Goal: Task Accomplishment & Management: Use online tool/utility

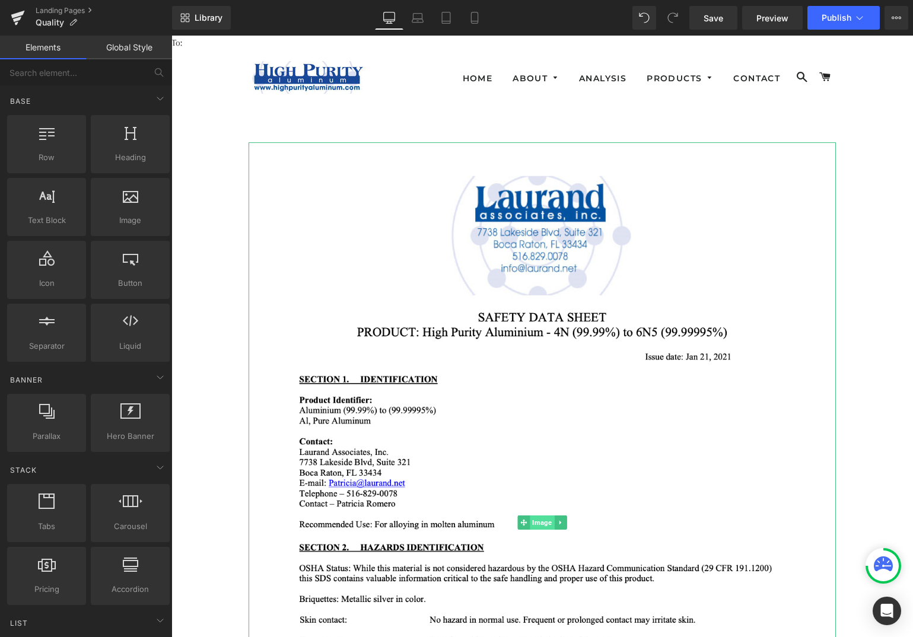
click at [534, 520] on span "Image" at bounding box center [542, 523] width 24 height 14
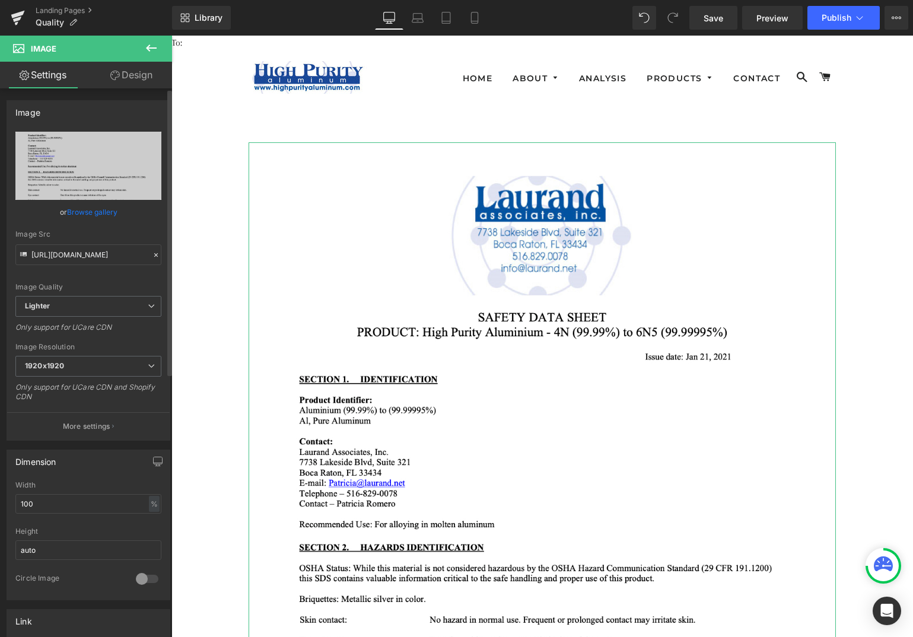
click at [101, 212] on link "Browse gallery" at bounding box center [92, 212] width 50 height 21
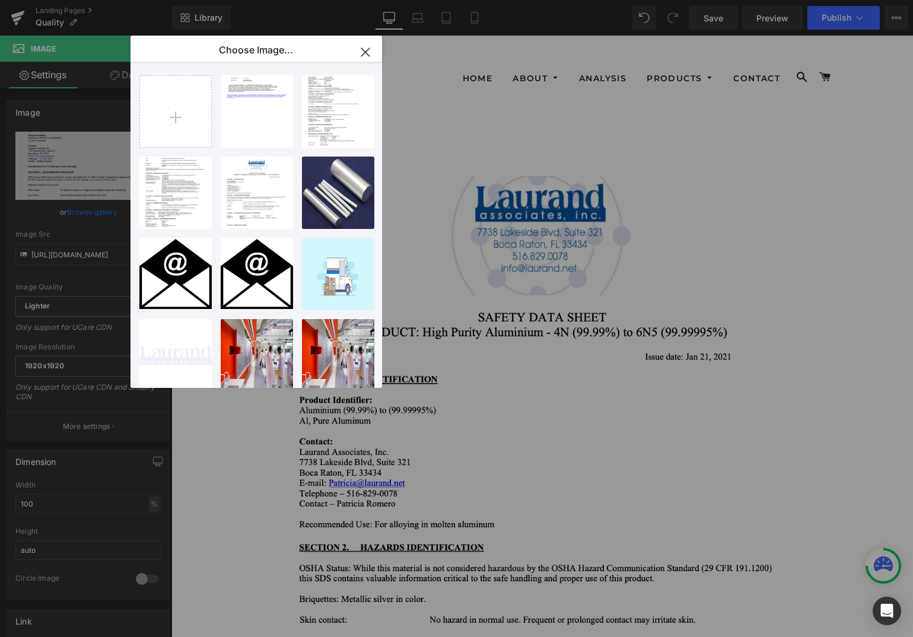
click at [368, 50] on icon "button" at bounding box center [365, 52] width 8 height 8
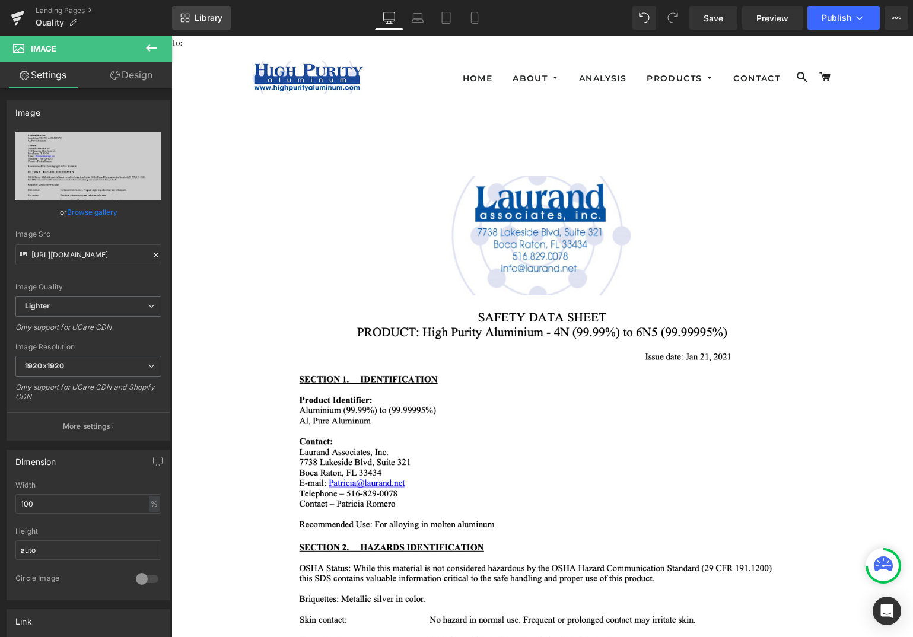
click at [211, 10] on link "Library" at bounding box center [201, 18] width 59 height 24
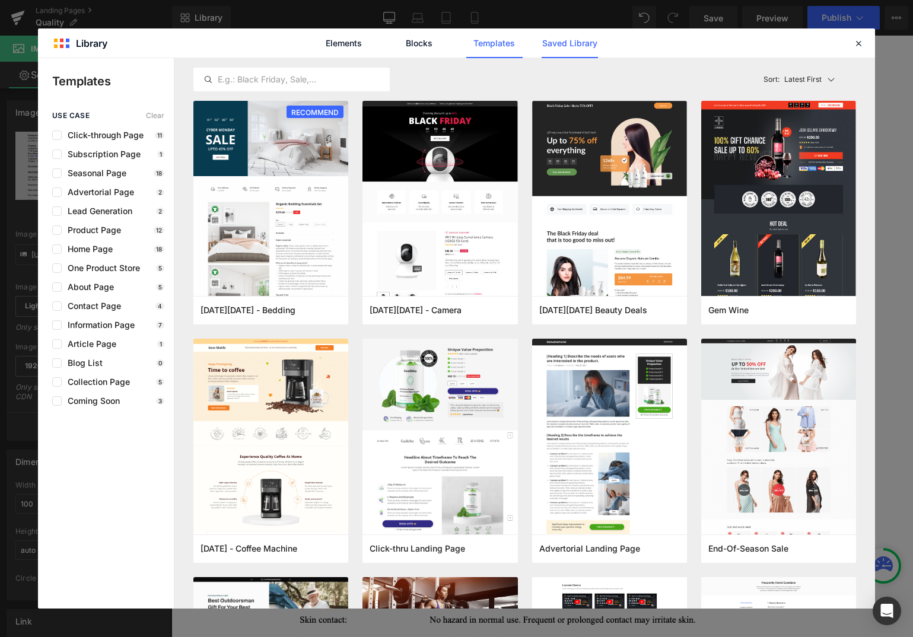
click at [549, 46] on link "Saved Library" at bounding box center [570, 43] width 56 height 30
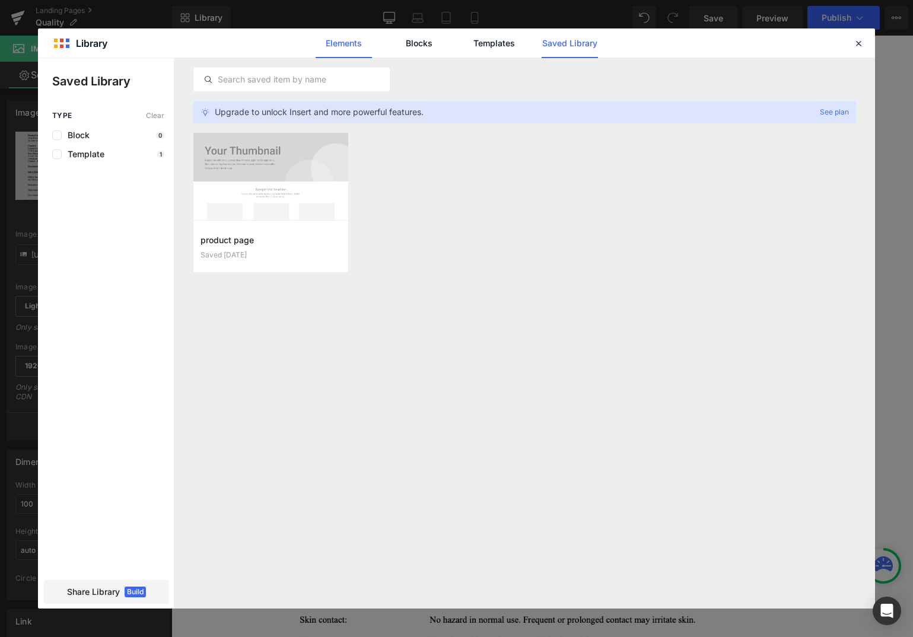
click at [467, 43] on link "Elements" at bounding box center [495, 43] width 56 height 30
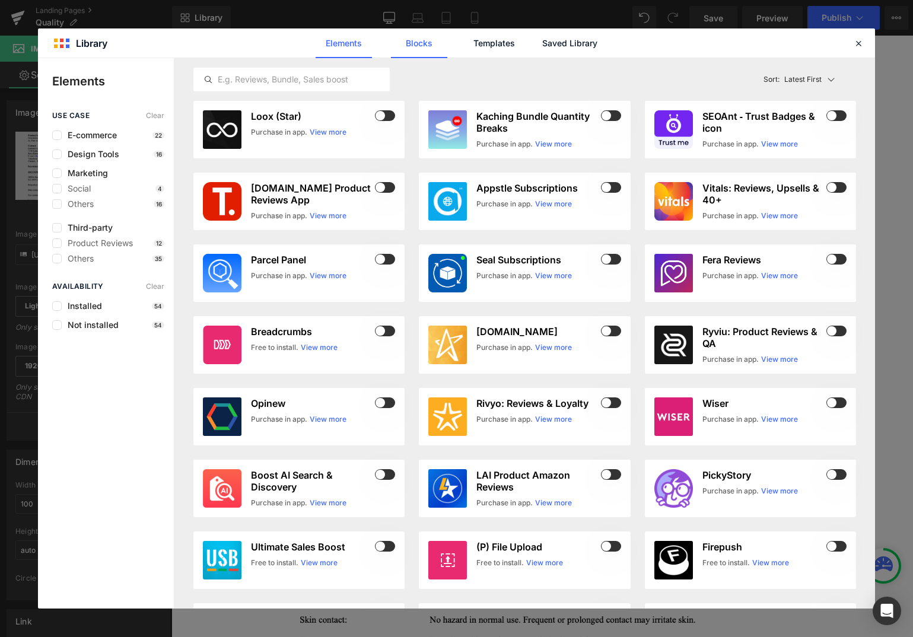
click at [542, 46] on link "Blocks" at bounding box center [570, 43] width 56 height 30
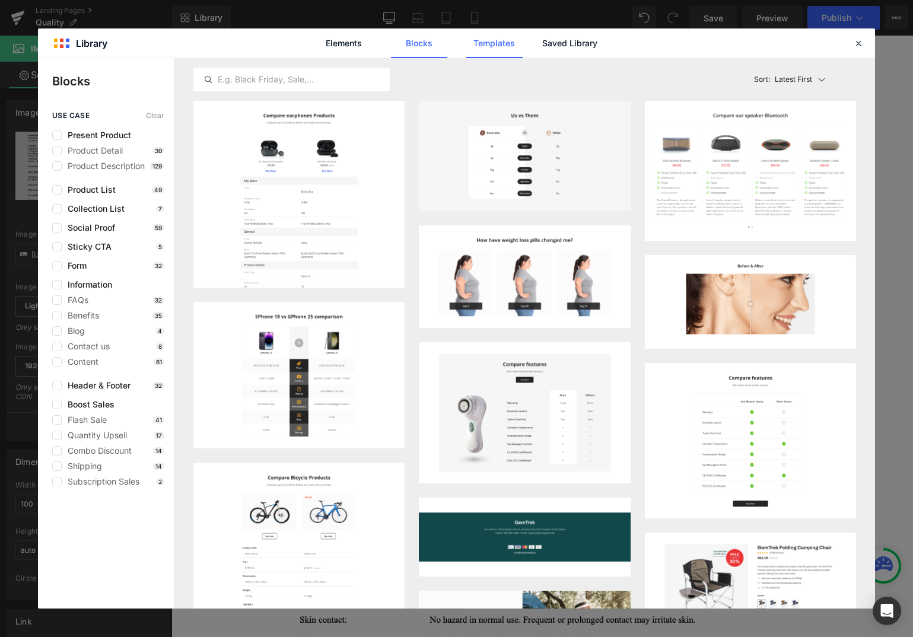
click at [488, 42] on link "Templates" at bounding box center [495, 43] width 56 height 30
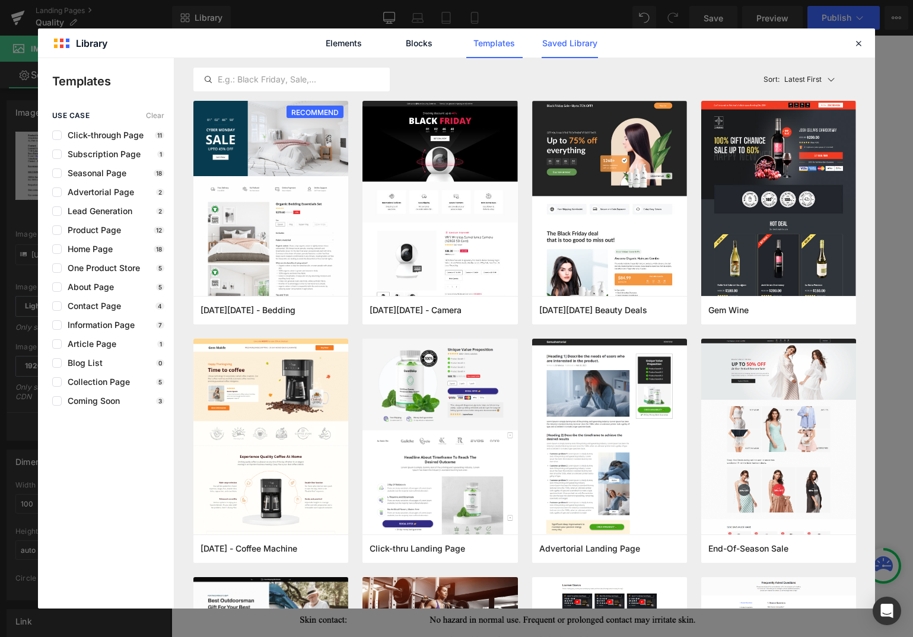
click at [548, 46] on link "Saved Library" at bounding box center [570, 43] width 56 height 30
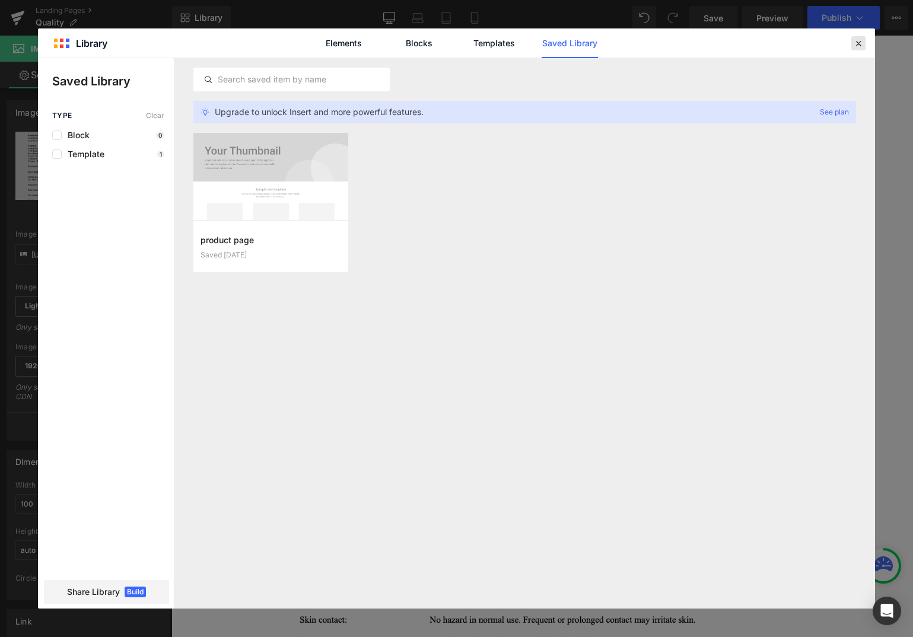
click at [855, 45] on icon at bounding box center [859, 43] width 11 height 11
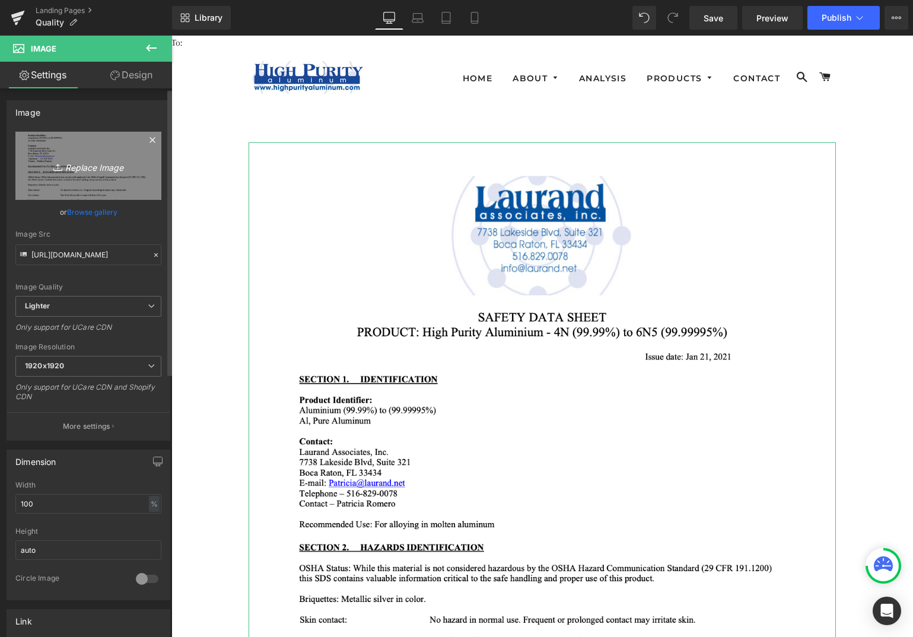
click at [92, 168] on icon "Replace Image" at bounding box center [88, 165] width 95 height 15
click at [100, 166] on icon "Replace Image" at bounding box center [88, 165] width 95 height 15
click at [95, 170] on icon "Replace Image" at bounding box center [88, 165] width 95 height 15
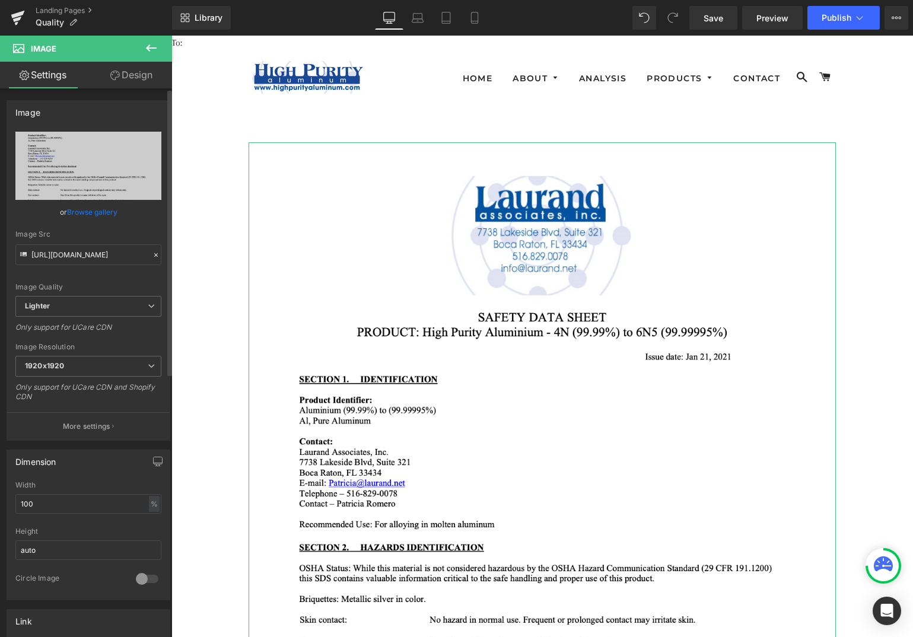
click at [106, 210] on link "Browse gallery" at bounding box center [92, 212] width 50 height 21
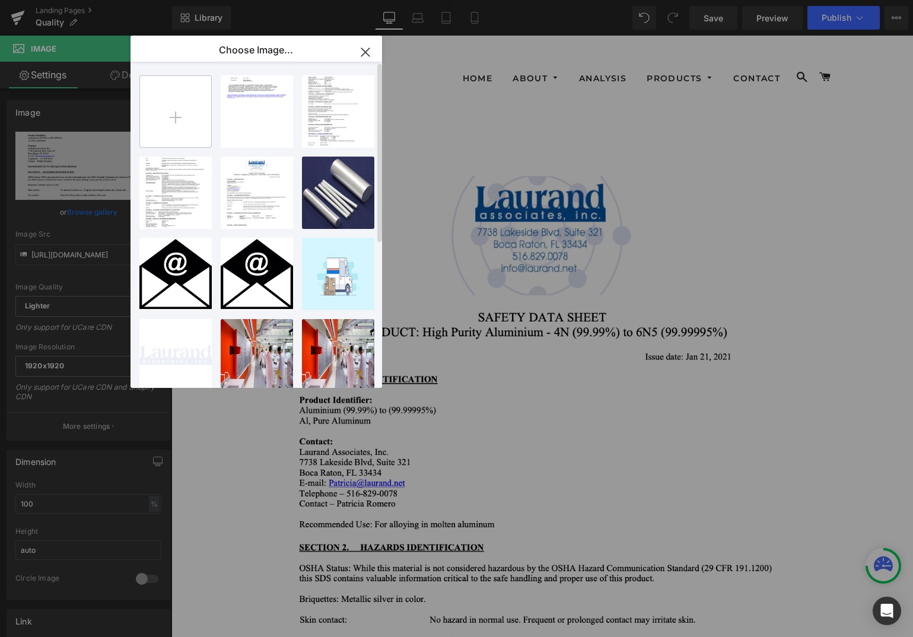
click at [176, 115] on input "file" at bounding box center [175, 111] width 71 height 71
type input "C:\fakepath\SDS - High Purity Aluminum - HPA Distribution - rev 20250102.pdf"
click at [176, 119] on input "file" at bounding box center [175, 111] width 71 height 71
type input "C:\fakepath\SDS - High Purity Aluminum - HPA Distribution - rev 20250102.pdf"
click at [179, 117] on input "file" at bounding box center [175, 111] width 71 height 71
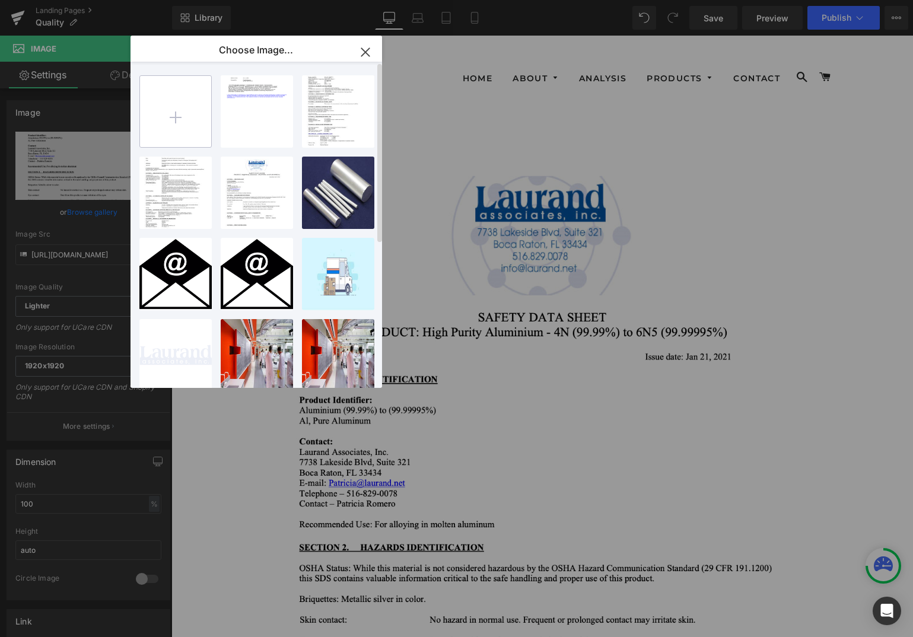
type input "C:\fakepath\SDS - High Purity Aluminum - HPA Distribution - rev 20250102.jpg.pdf"
click at [176, 118] on input "file" at bounding box center [175, 111] width 71 height 71
type input "C:\fakepath\SDS - High Purity Aluminum - HPA Distribution - rev 20250102.jpg.pdf"
click at [177, 116] on input "file" at bounding box center [175, 111] width 71 height 71
type input "C:\fakepath\SDS - High Purity Aluminum - HPA Distribution - rev 20250102.jpg.pdf"
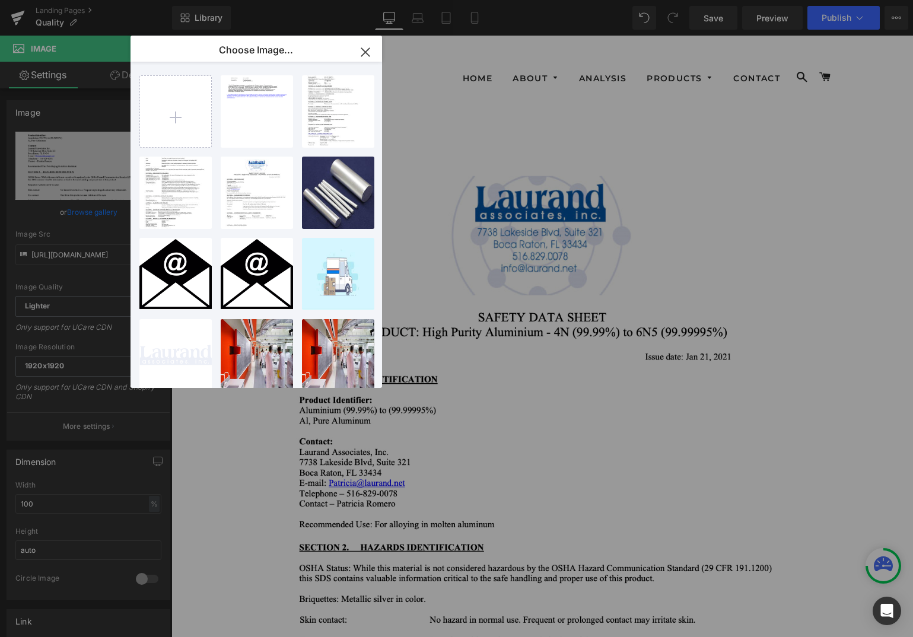
click at [361, 53] on icon "button" at bounding box center [365, 52] width 19 height 19
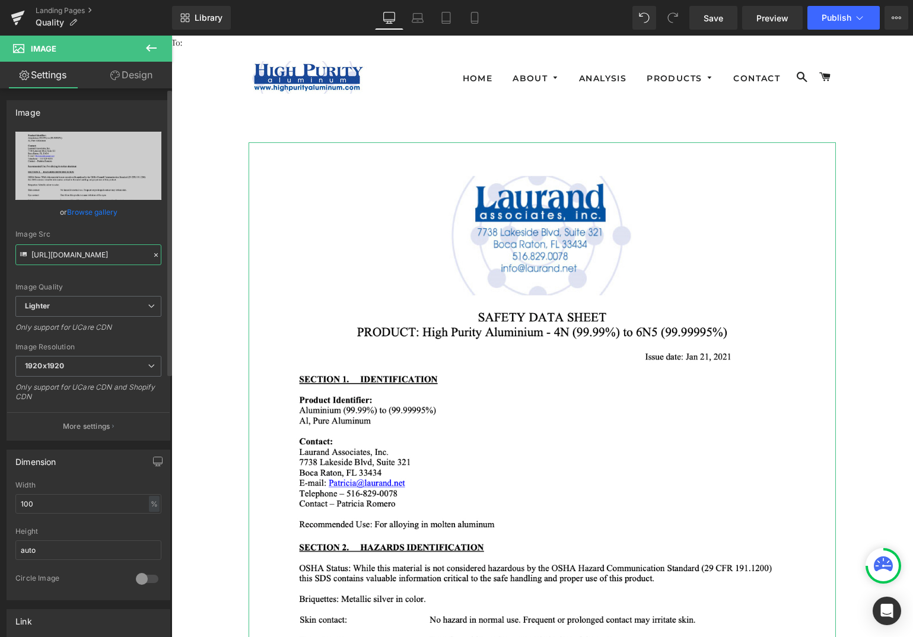
click at [116, 257] on input "[URL][DOMAIN_NAME]" at bounding box center [88, 255] width 146 height 21
click at [135, 77] on link "Design" at bounding box center [131, 75] width 86 height 27
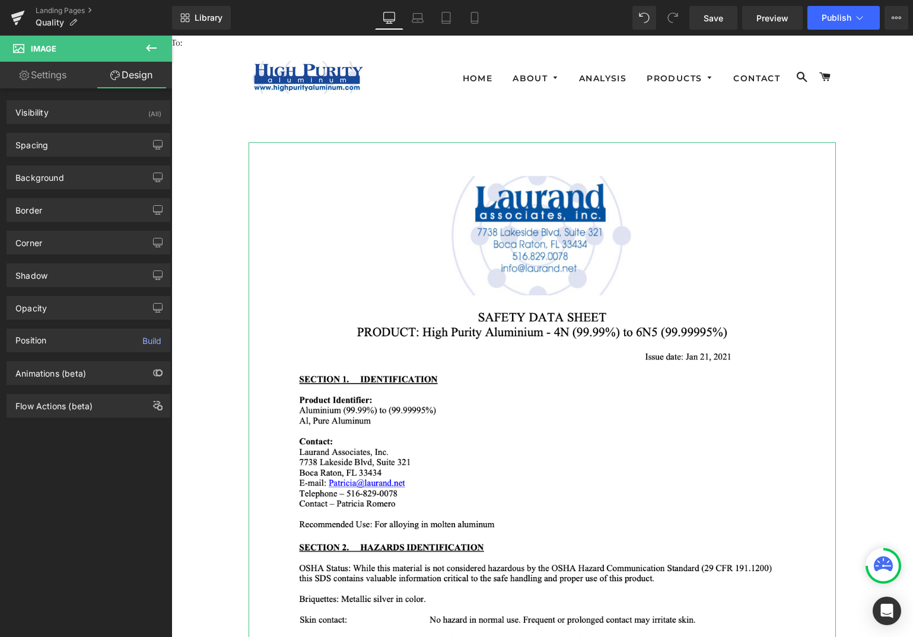
click at [50, 77] on link "Settings" at bounding box center [43, 75] width 86 height 27
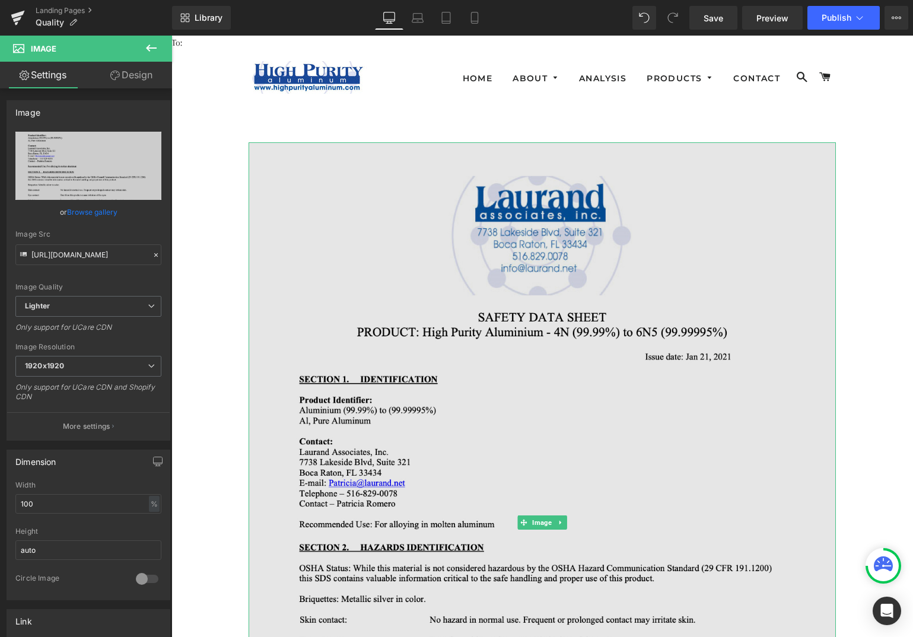
scroll to position [59, 0]
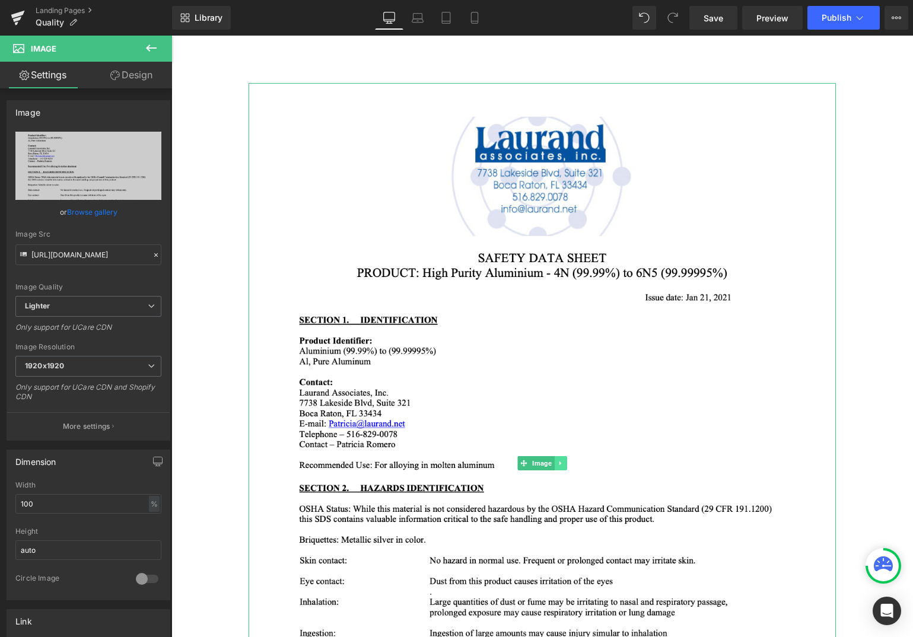
click at [557, 462] on icon at bounding box center [560, 463] width 7 height 7
click at [539, 461] on icon at bounding box center [542, 463] width 7 height 7
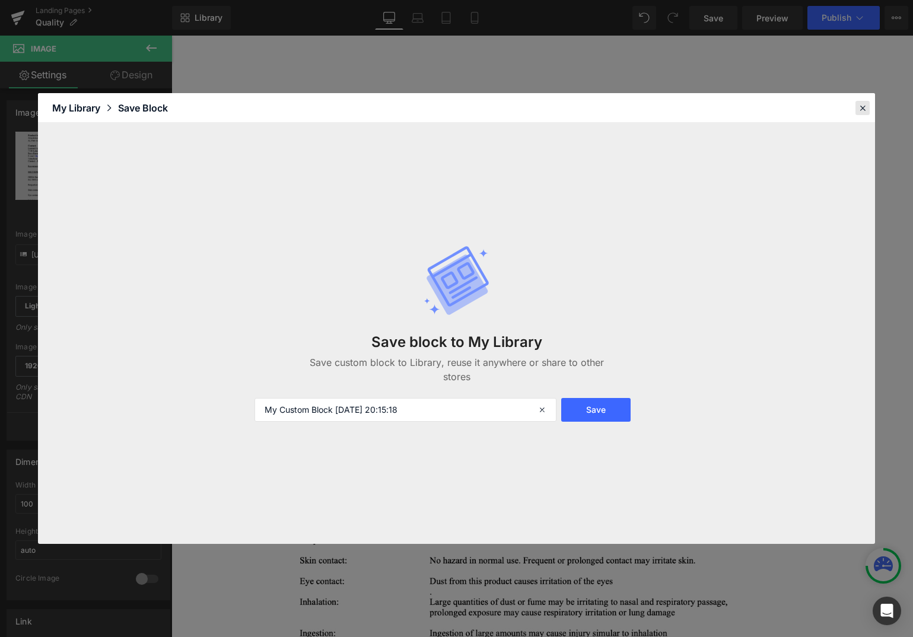
click at [867, 112] on icon at bounding box center [863, 108] width 11 height 11
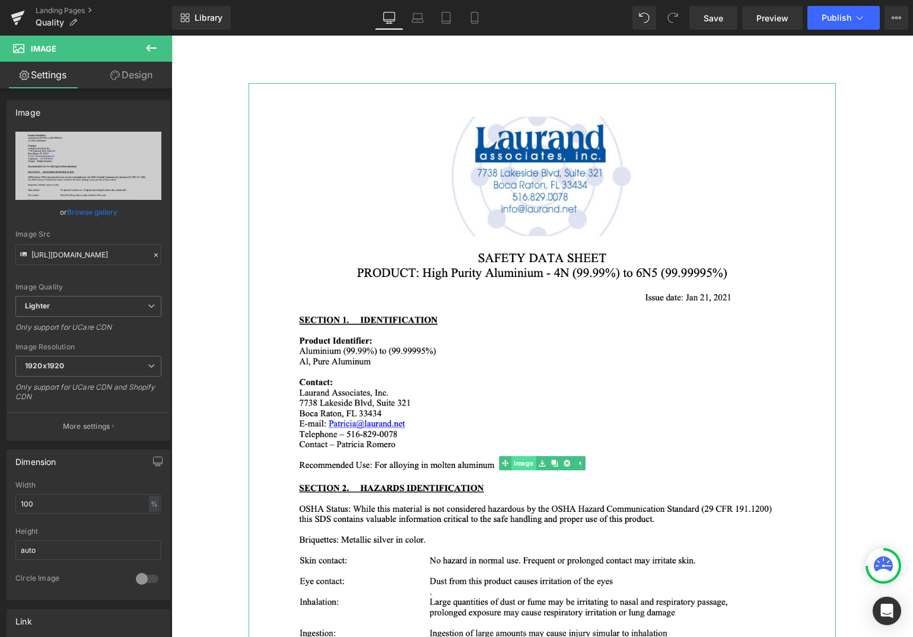
click at [516, 464] on link "Image" at bounding box center [517, 463] width 37 height 14
click at [148, 46] on icon at bounding box center [151, 48] width 11 height 7
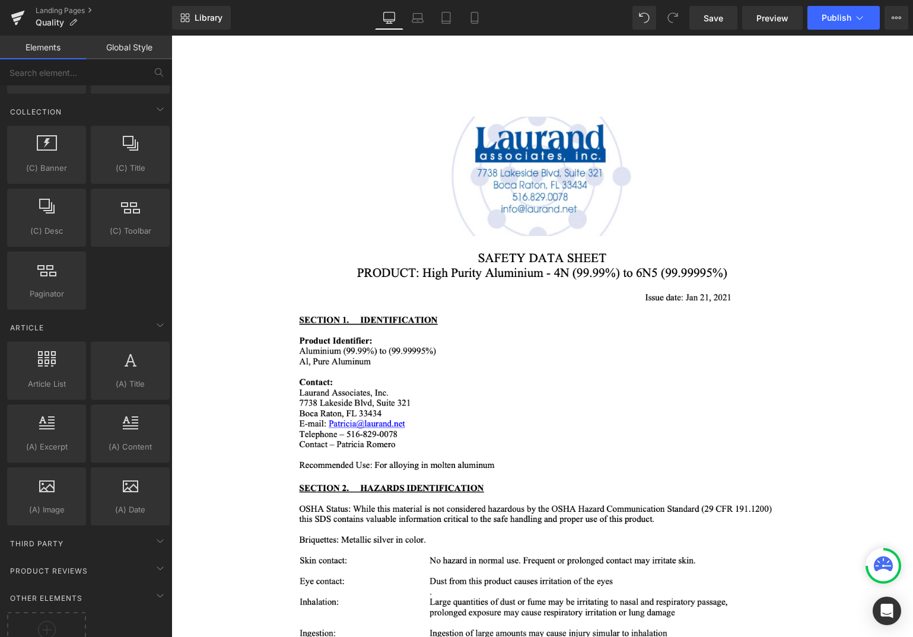
scroll to position [1899, 0]
click at [56, 376] on div at bounding box center [47, 363] width 72 height 27
click at [67, 366] on div at bounding box center [47, 363] width 72 height 27
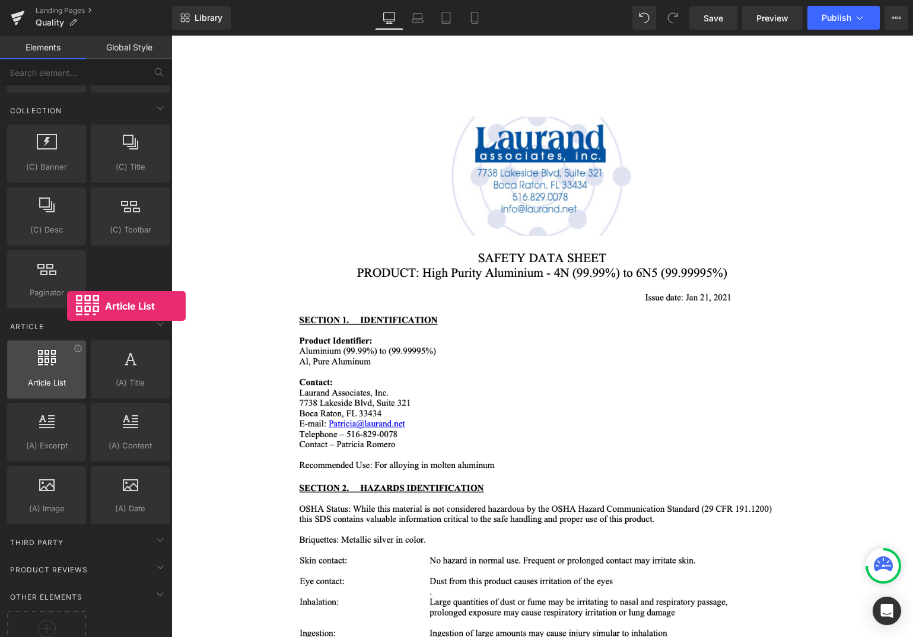
click at [67, 366] on div at bounding box center [47, 363] width 72 height 27
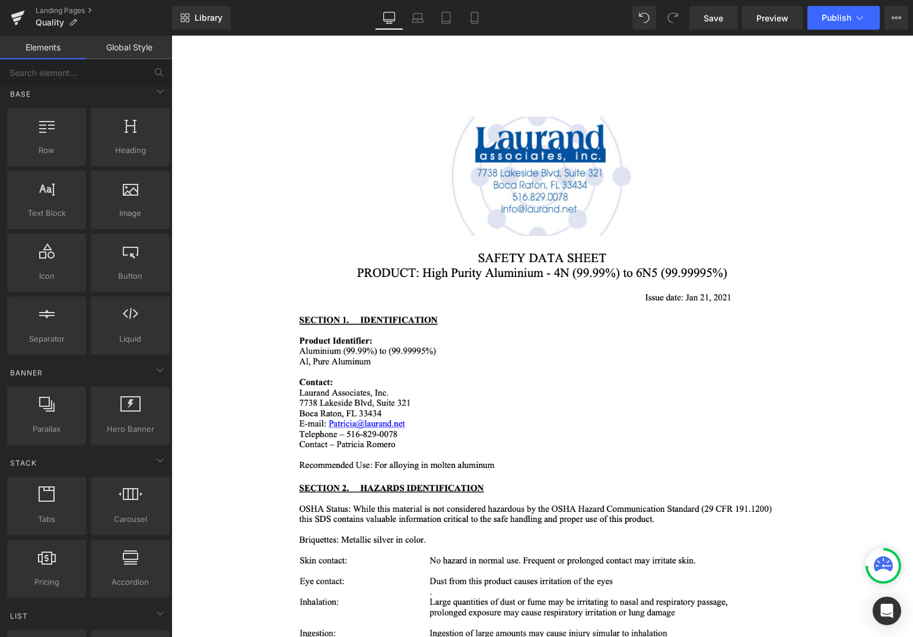
scroll to position [0, 0]
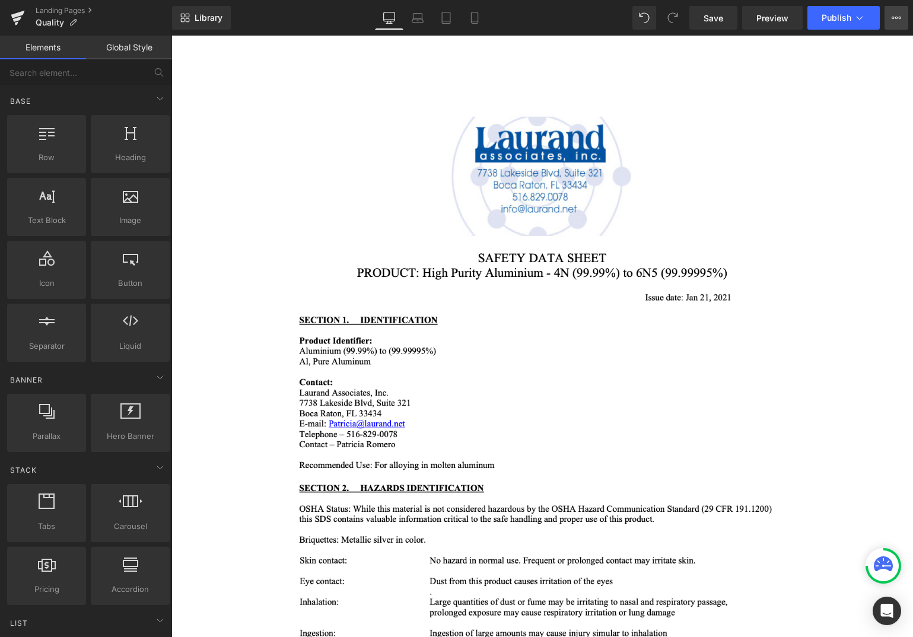
click at [895, 14] on icon at bounding box center [896, 17] width 9 height 9
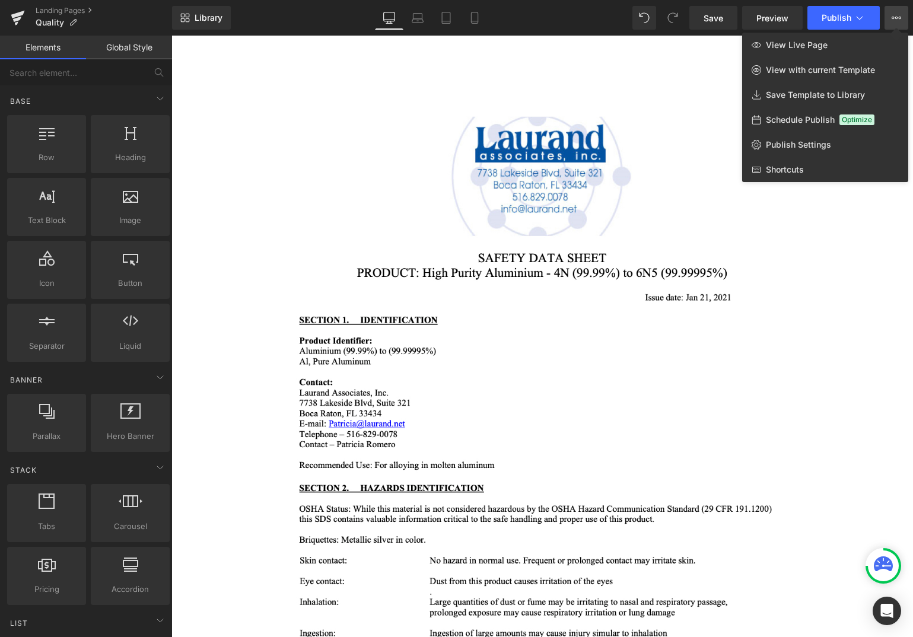
click at [655, 107] on div at bounding box center [543, 337] width 742 height 602
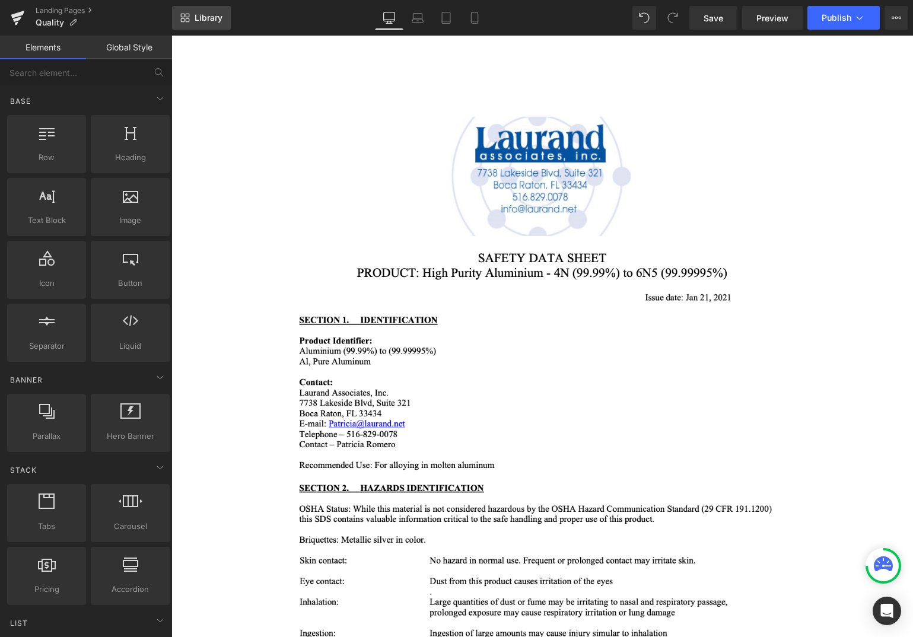
click at [202, 19] on span "Library" at bounding box center [209, 17] width 28 height 11
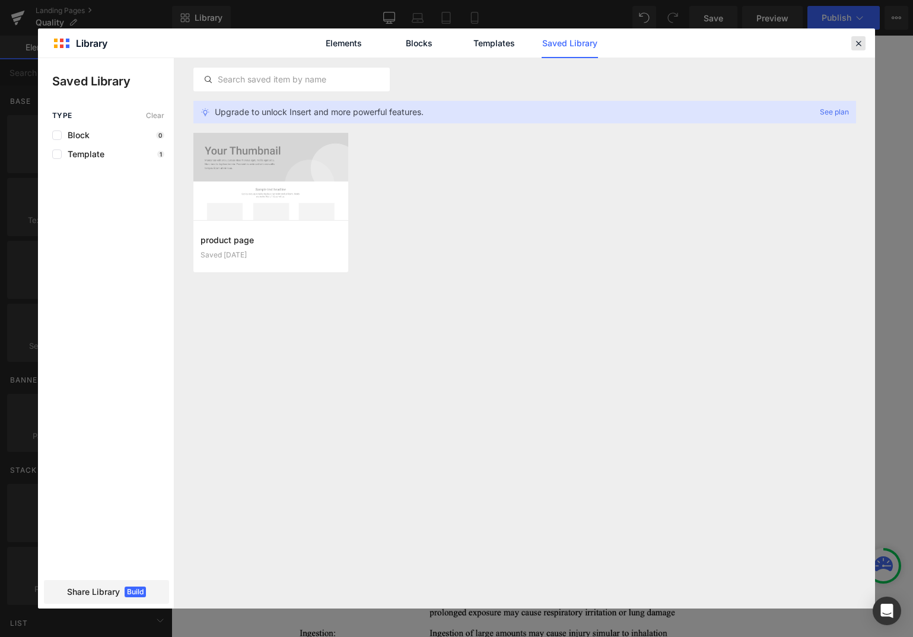
click at [862, 45] on icon at bounding box center [859, 43] width 11 height 11
